Goal: Navigation & Orientation: Find specific page/section

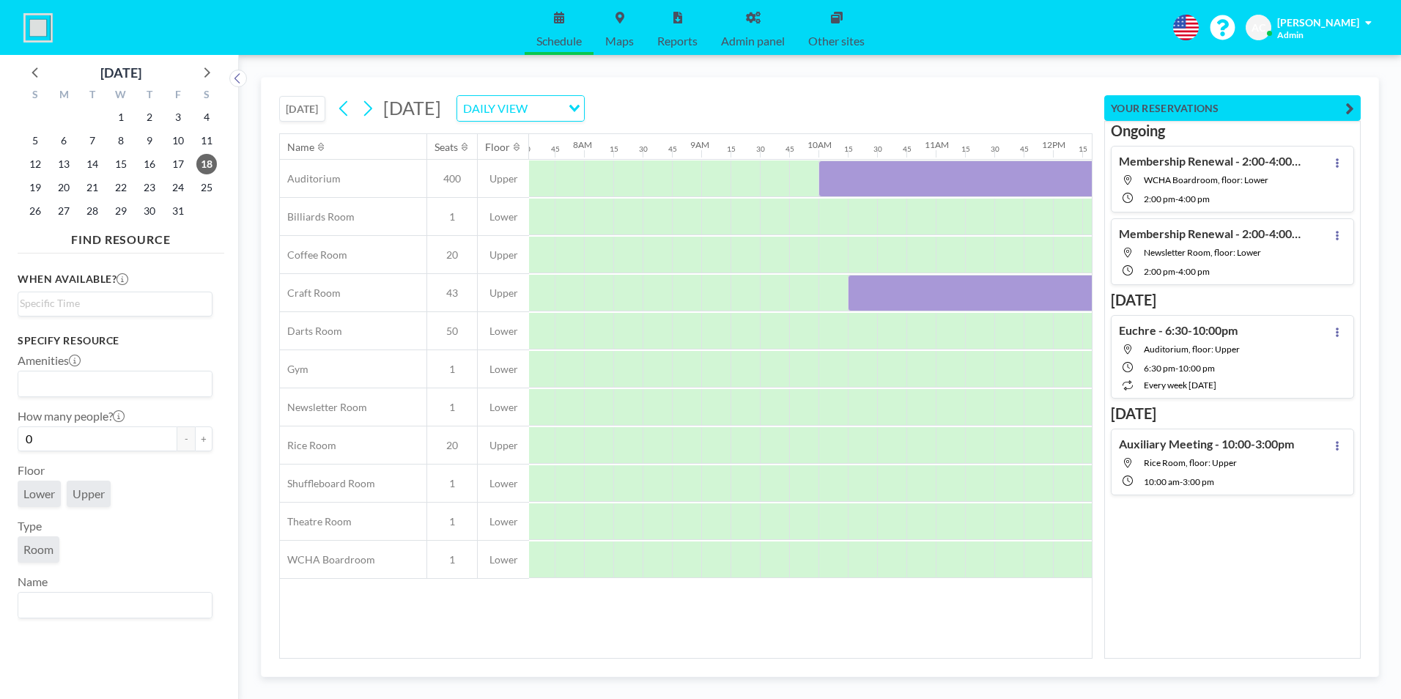
scroll to position [0, 908]
click at [567, 108] on div "DAILY VIEW" at bounding box center [512, 107] width 110 height 22
click at [677, 153] on li "WEEKLY VIEW" at bounding box center [685, 155] width 125 height 21
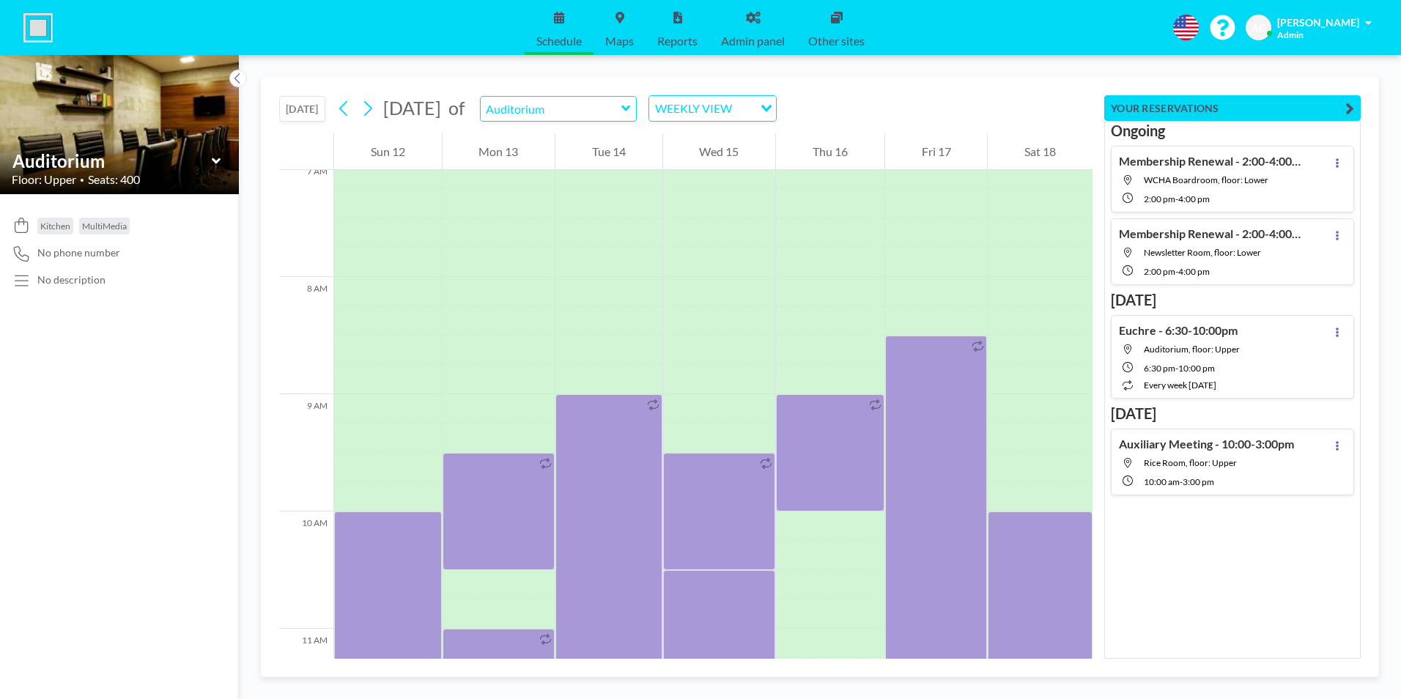
scroll to position [908, 0]
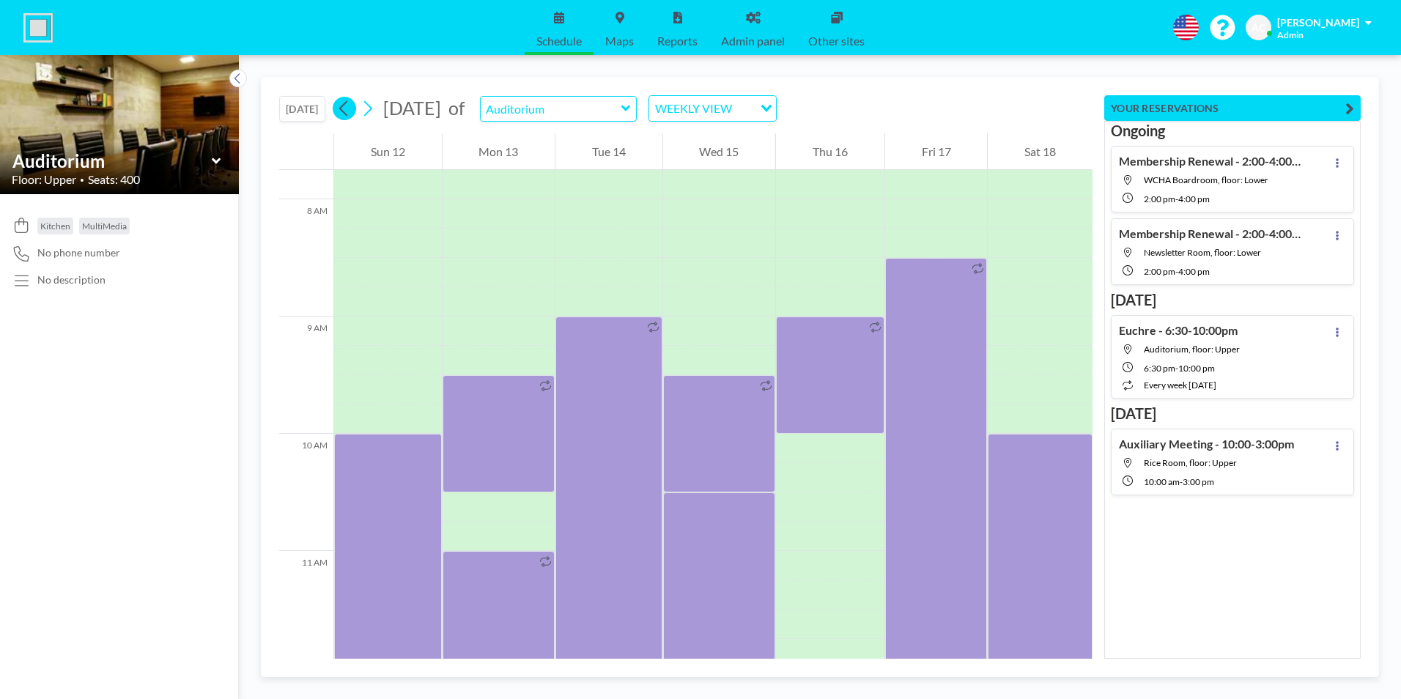
click at [340, 108] on icon at bounding box center [344, 108] width 14 height 22
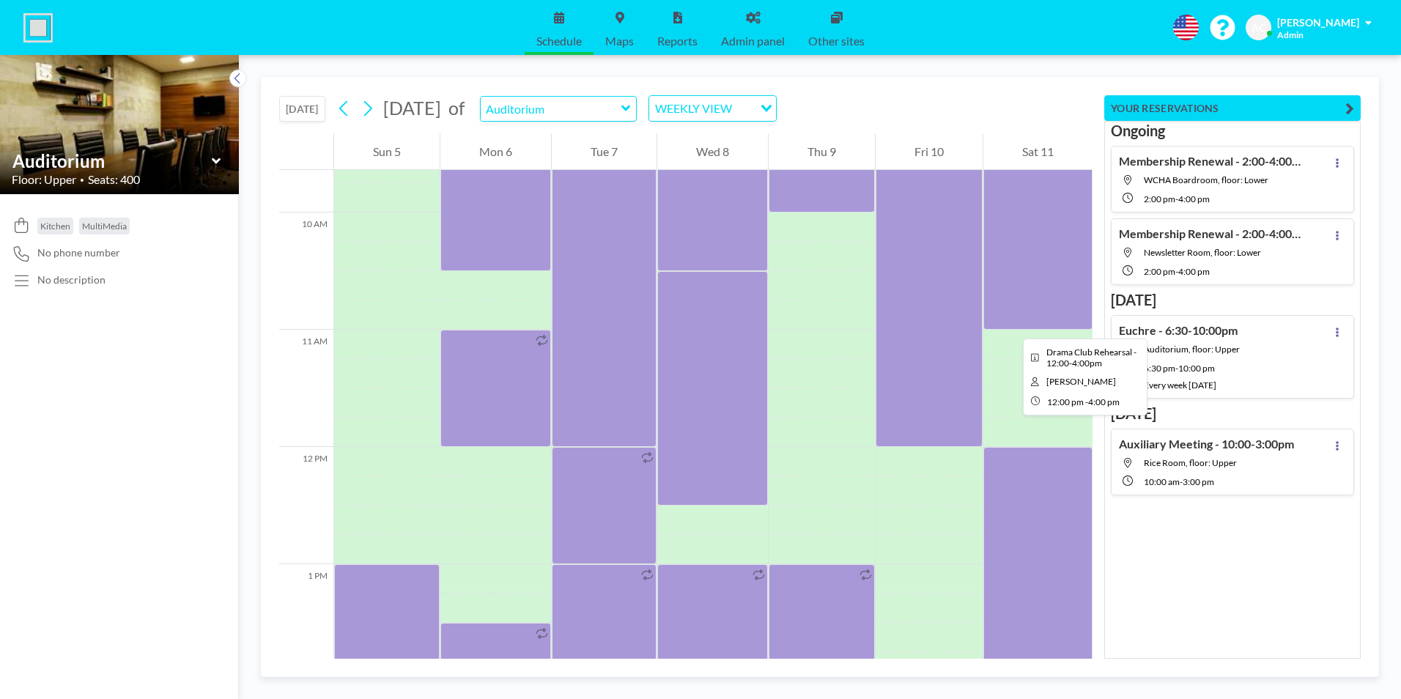
scroll to position [1128, 0]
click at [347, 114] on icon at bounding box center [343, 108] width 8 height 15
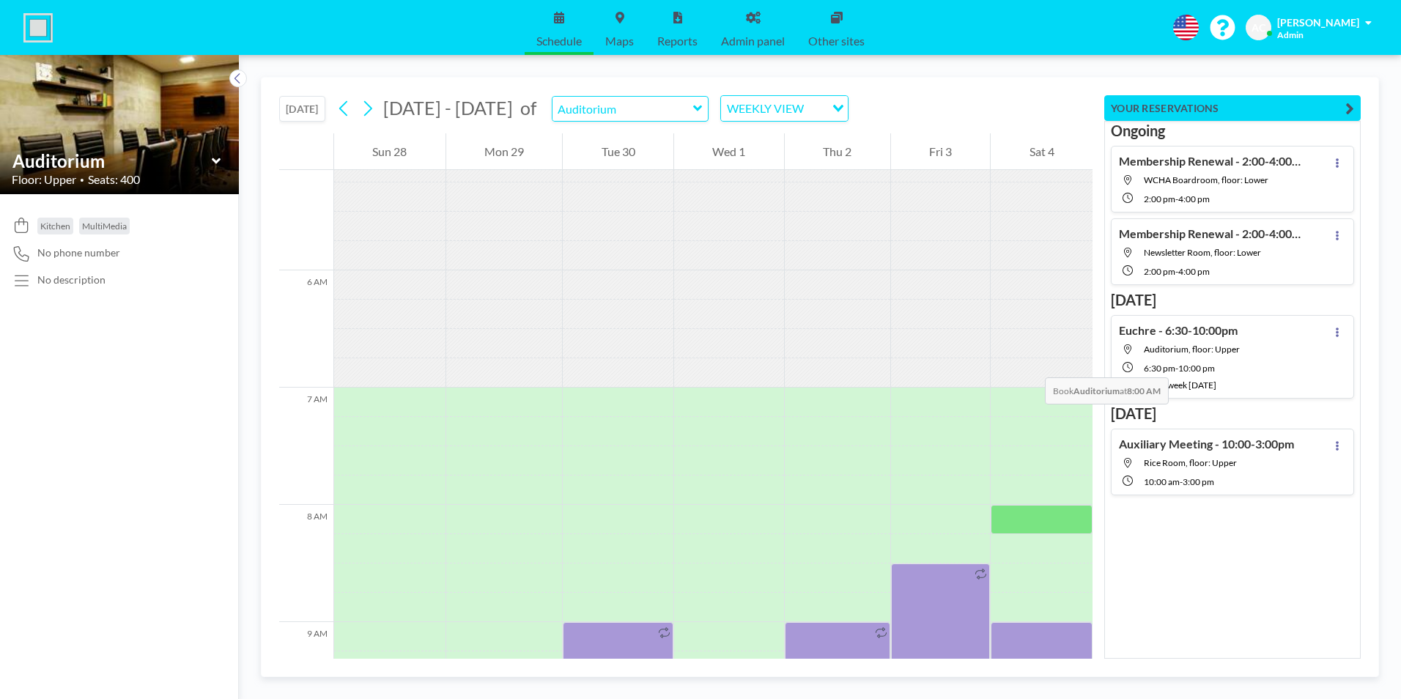
scroll to position [762, 0]
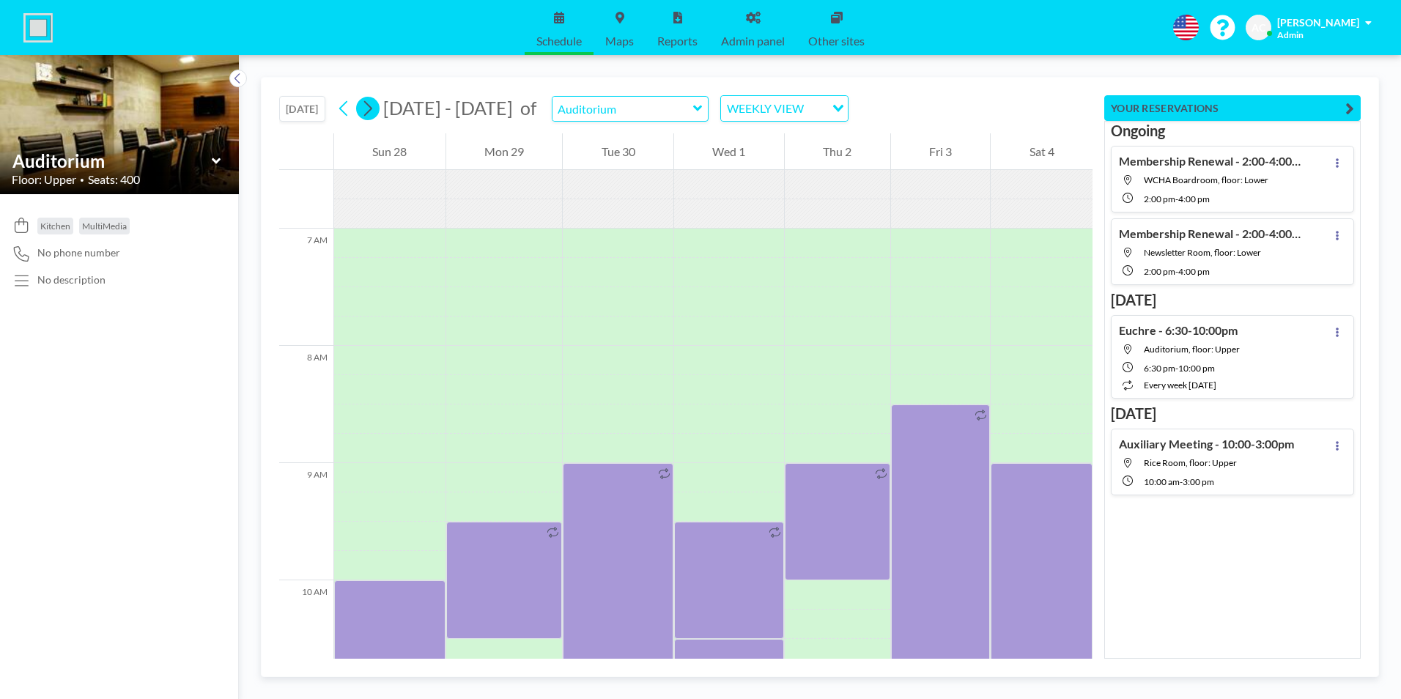
click at [372, 108] on icon at bounding box center [368, 108] width 8 height 15
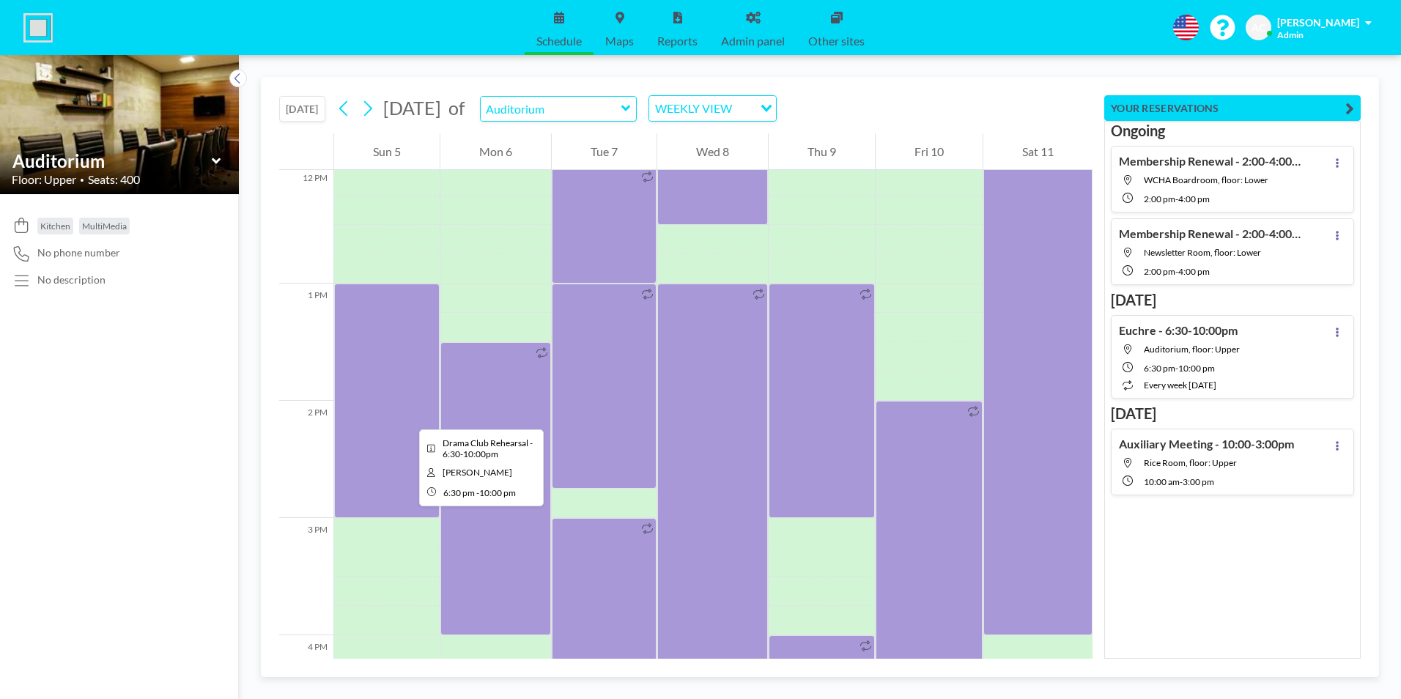
scroll to position [1348, 0]
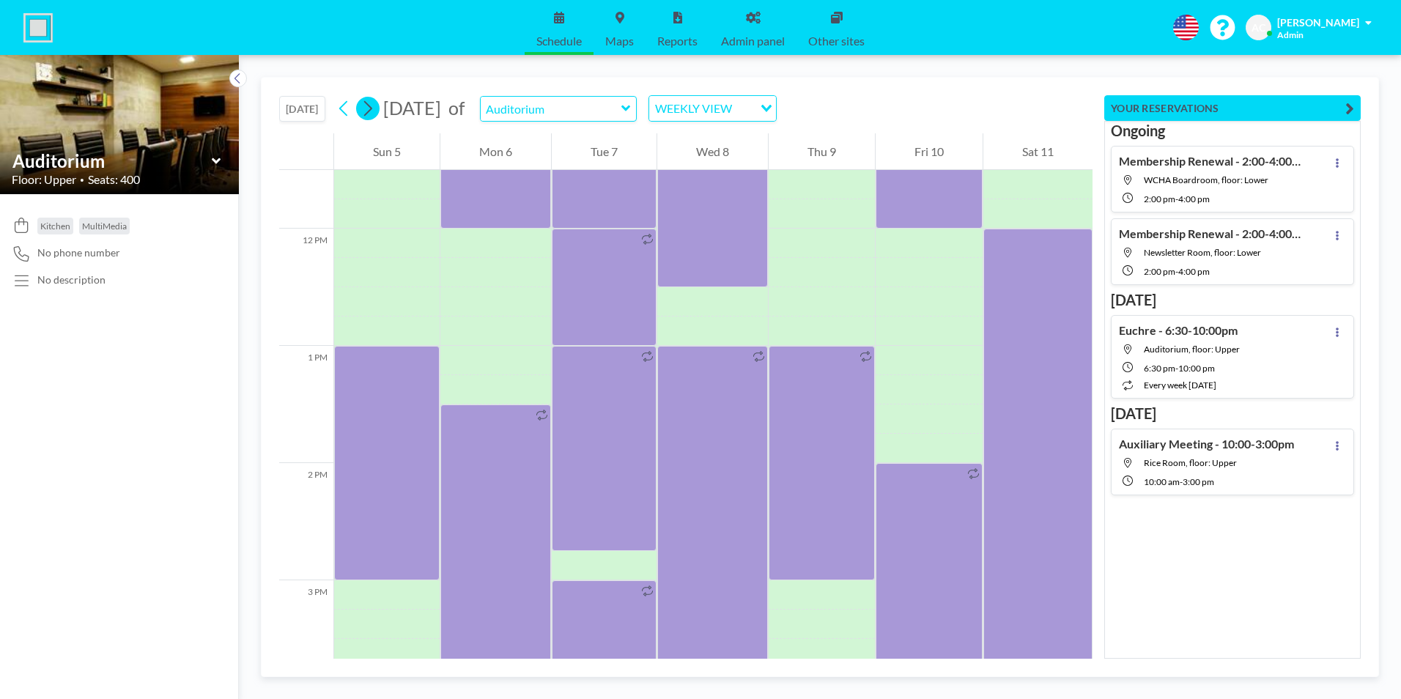
click at [372, 110] on icon at bounding box center [368, 108] width 8 height 15
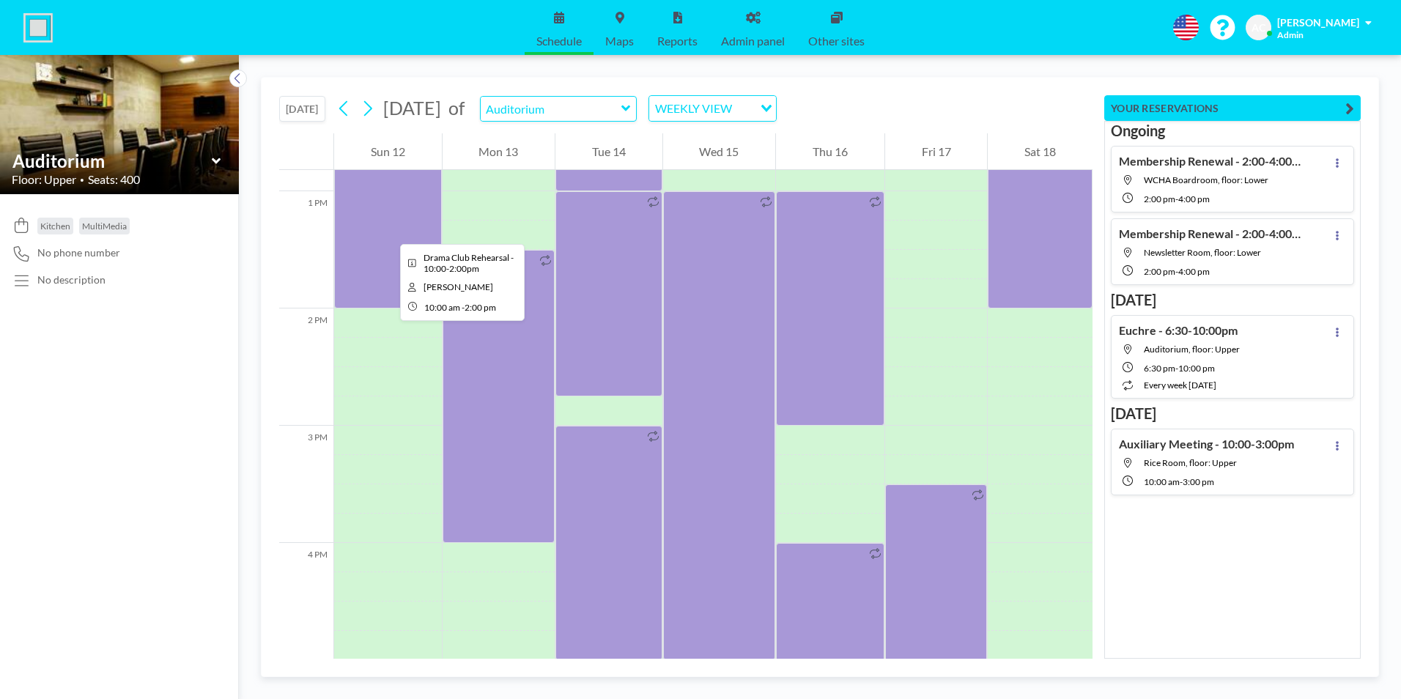
scroll to position [1568, 0]
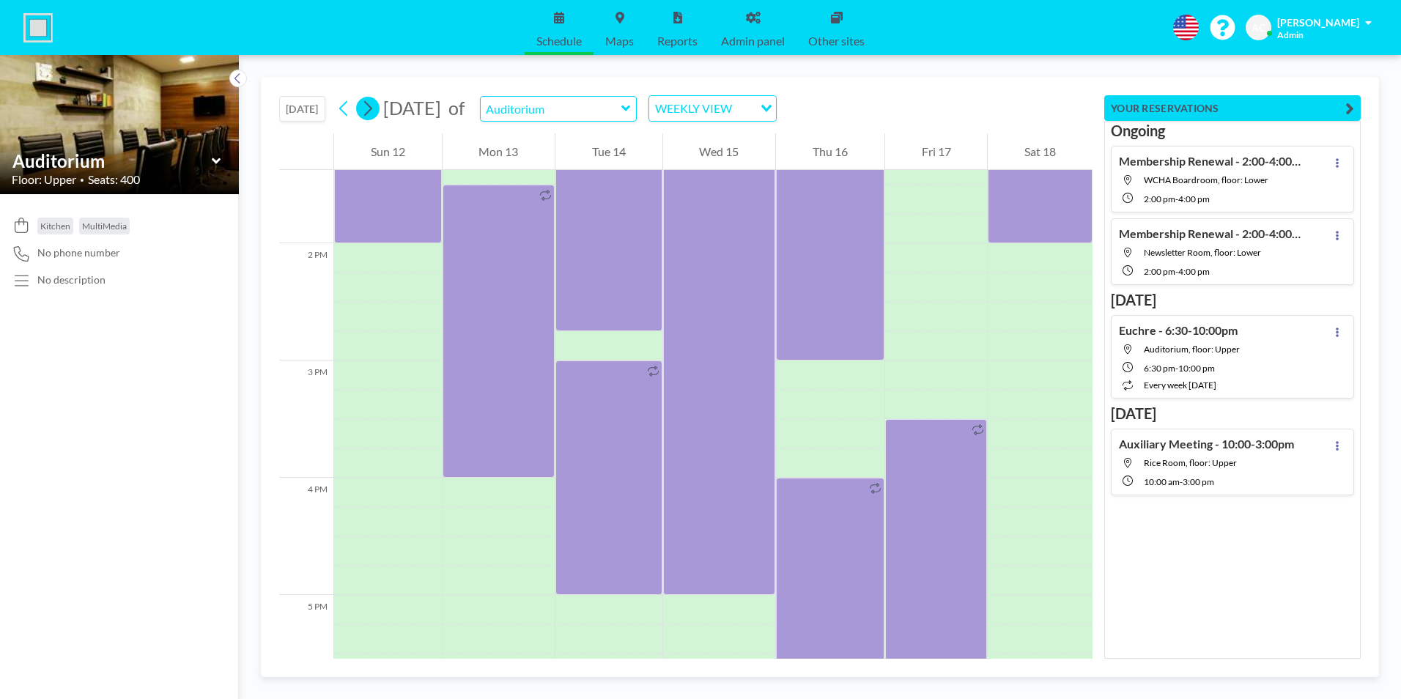
click at [372, 107] on icon at bounding box center [368, 108] width 8 height 15
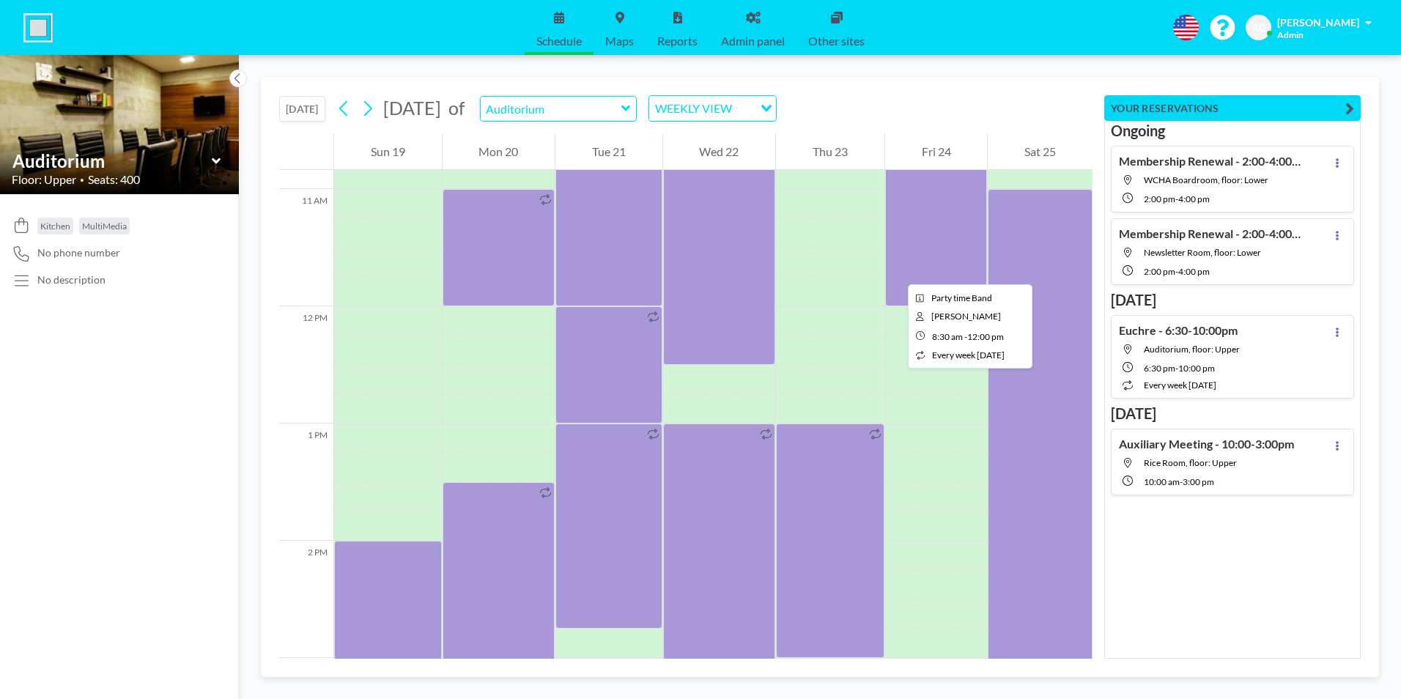
scroll to position [1201, 0]
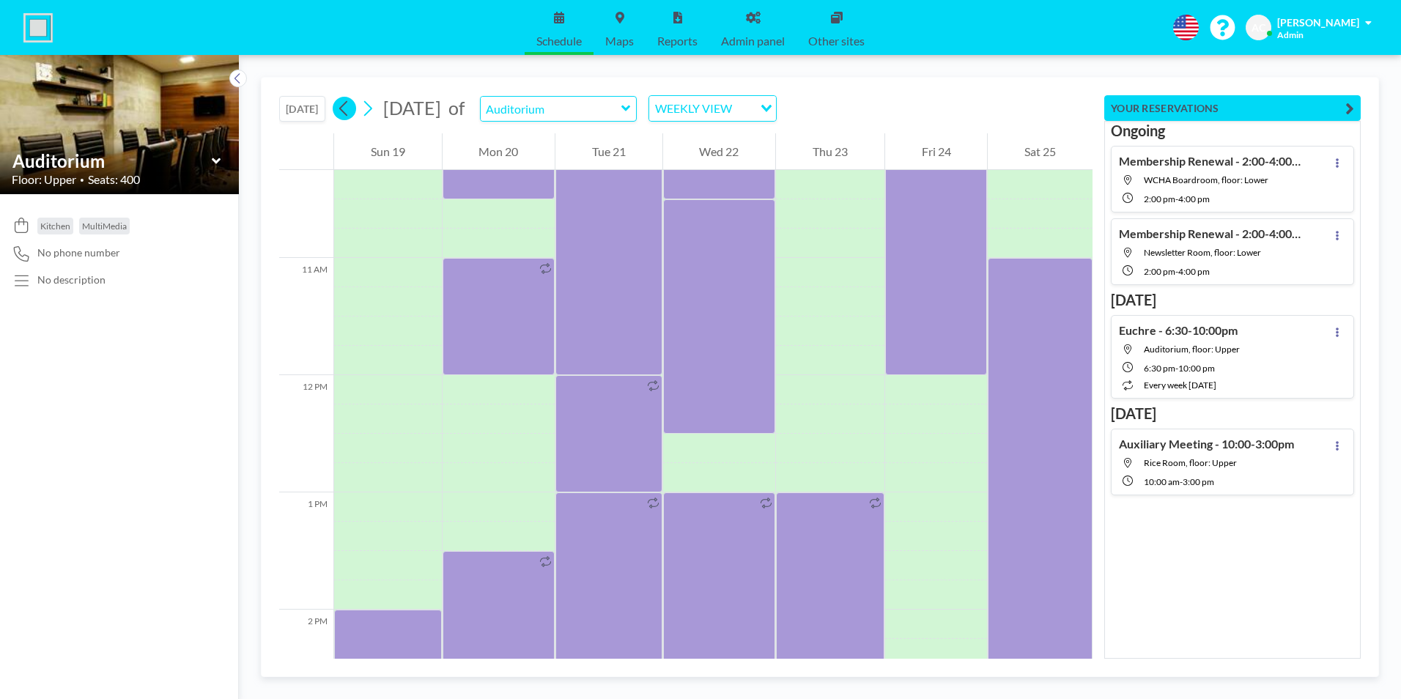
click at [345, 110] on icon at bounding box center [343, 108] width 8 height 15
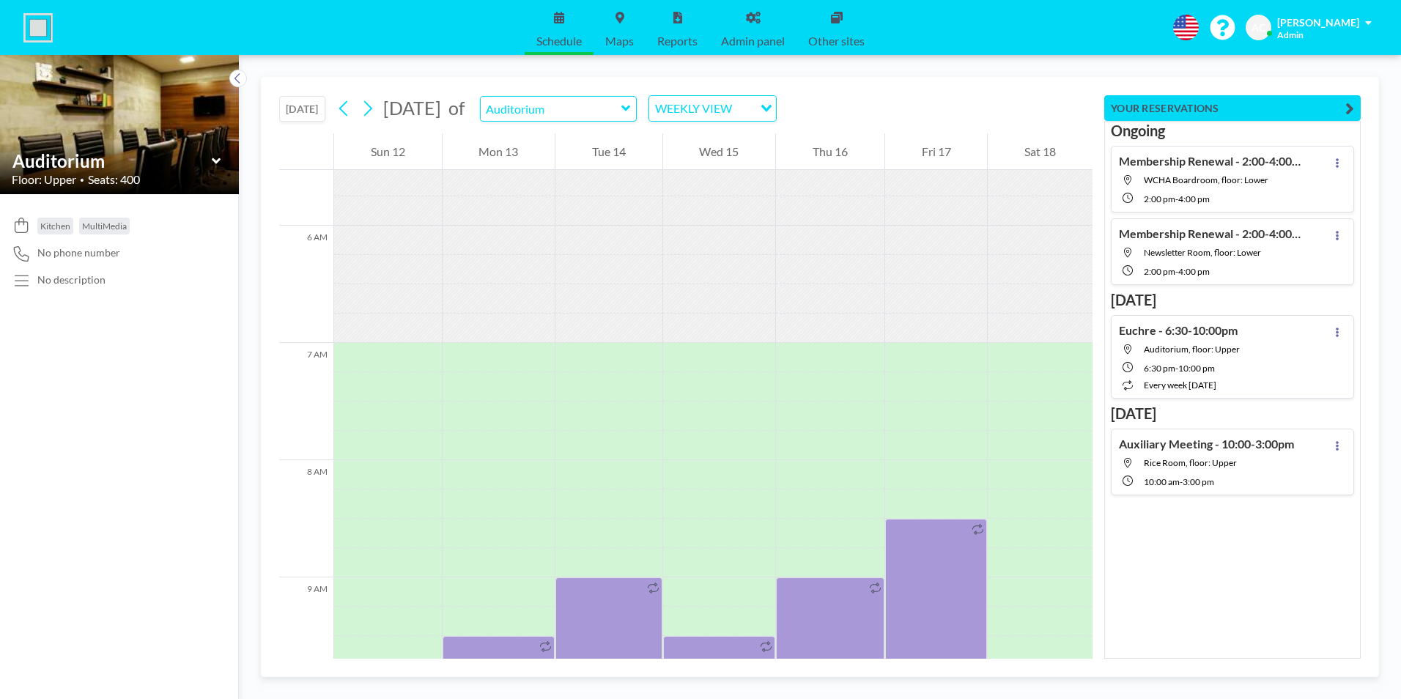
scroll to position [647, 0]
click at [344, 111] on icon at bounding box center [344, 108] width 14 height 22
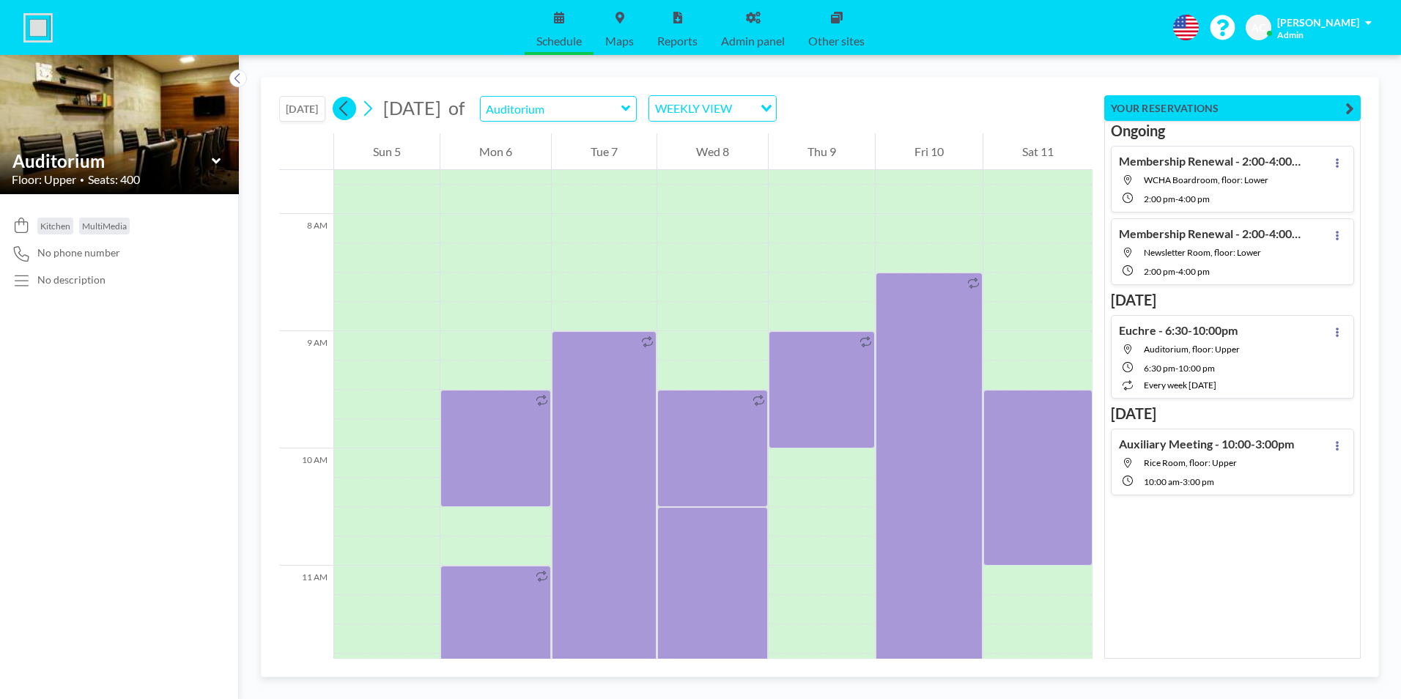
scroll to position [908, 0]
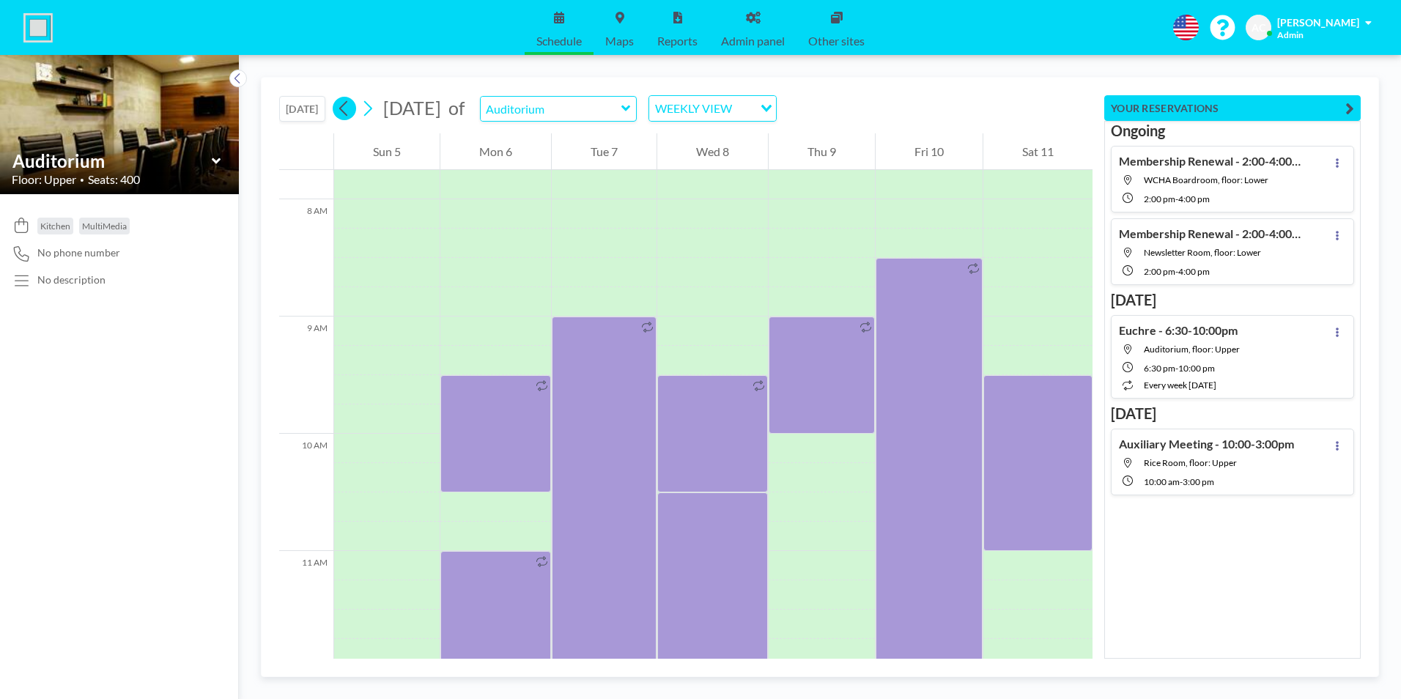
click at [344, 111] on icon at bounding box center [344, 108] width 14 height 22
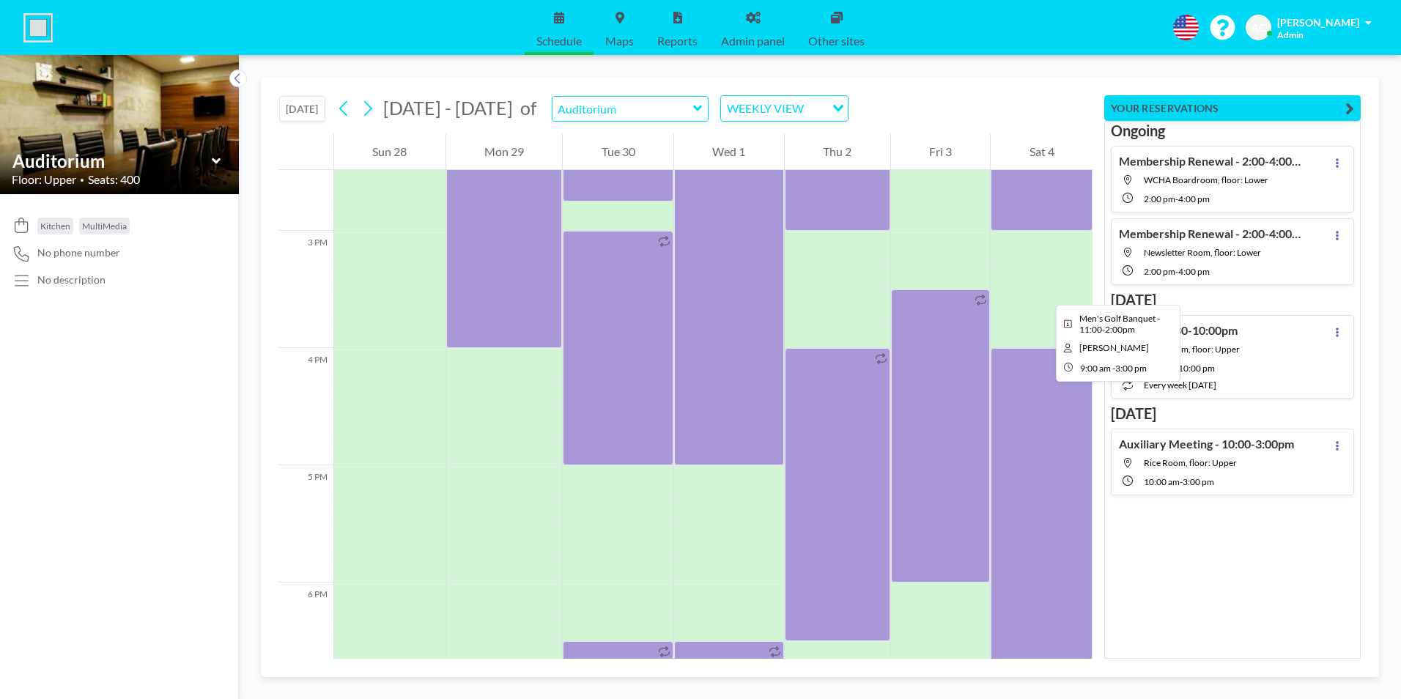
scroll to position [1787, 0]
